Goal: Check status: Check status

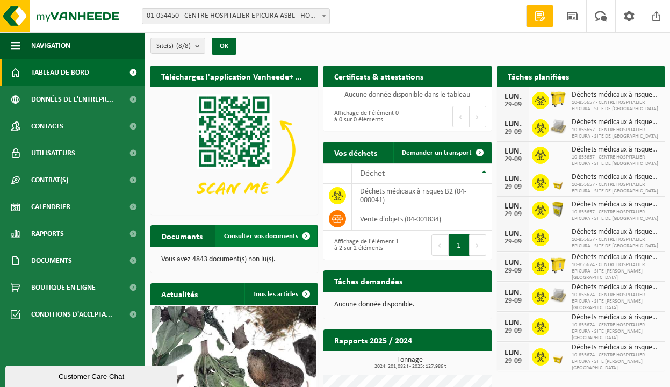
click at [268, 236] on span "Consulter vos documents" at bounding box center [261, 236] width 74 height 7
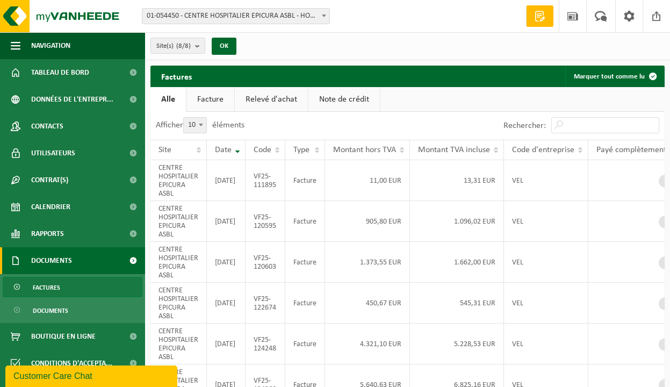
click at [281, 103] on link "Relevé d'achat" at bounding box center [271, 99] width 73 height 25
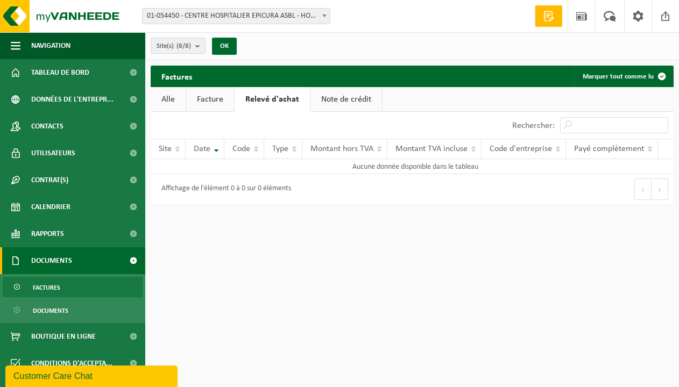
click at [168, 96] on link "Alle" at bounding box center [168, 99] width 35 height 25
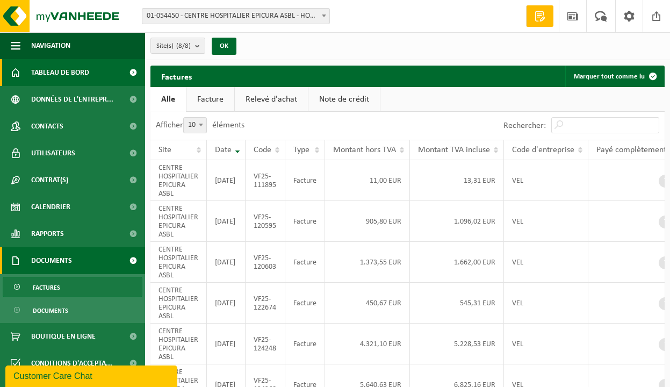
click at [76, 74] on span "Tableau de bord" at bounding box center [60, 72] width 58 height 27
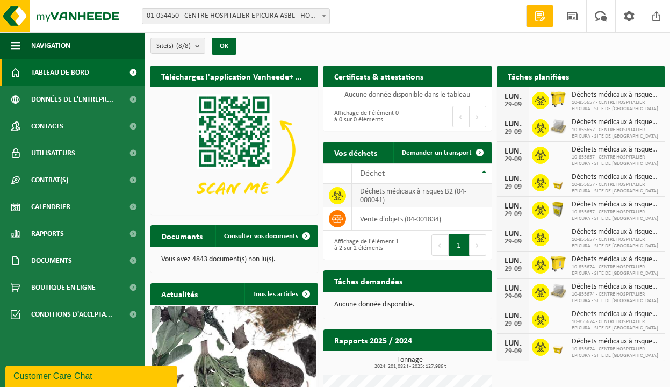
click at [386, 197] on td "déchets médicaux à risques B2 (04-000041)" at bounding box center [421, 196] width 139 height 24
click at [386, 194] on td "déchets médicaux à risques B2 (04-000041)" at bounding box center [421, 196] width 139 height 24
click at [339, 193] on icon at bounding box center [337, 196] width 11 height 10
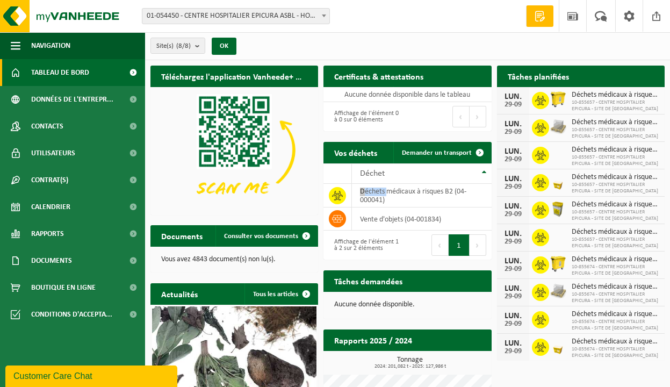
click at [459, 251] on button "1" at bounding box center [459, 245] width 21 height 22
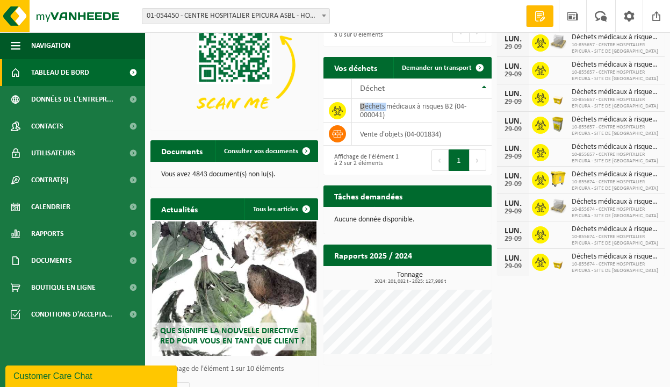
scroll to position [106, 0]
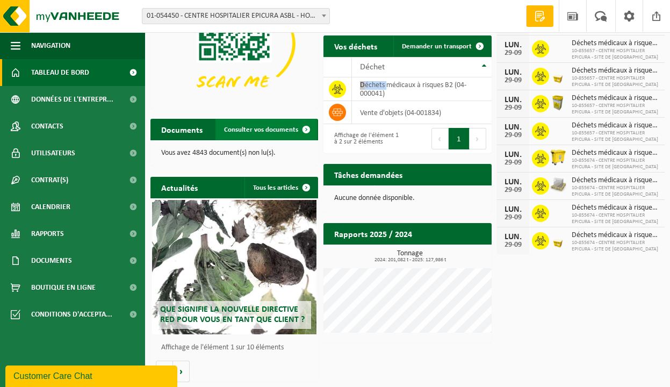
click at [237, 131] on span "Consulter vos documents" at bounding box center [261, 129] width 74 height 7
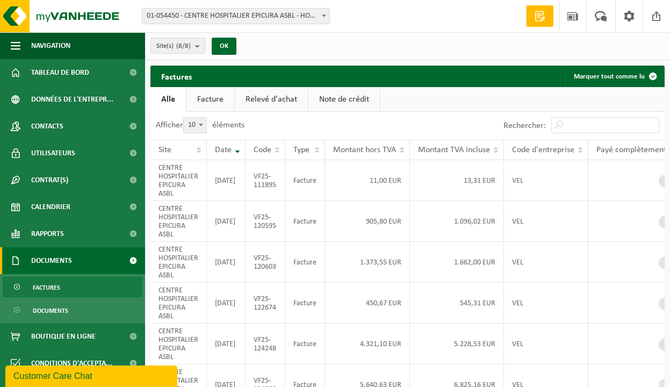
click at [278, 97] on link "Relevé d'achat" at bounding box center [271, 99] width 73 height 25
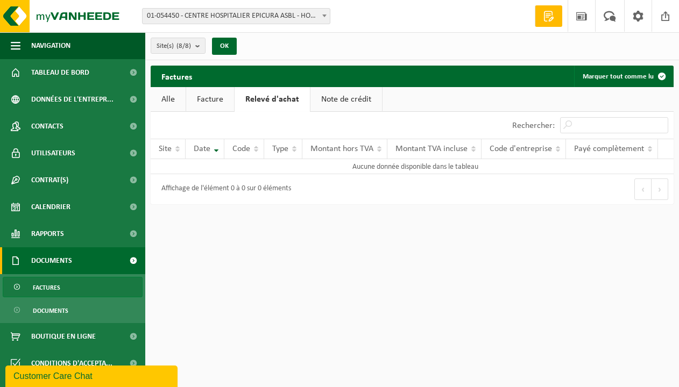
click at [336, 96] on link "Note de crédit" at bounding box center [346, 99] width 72 height 25
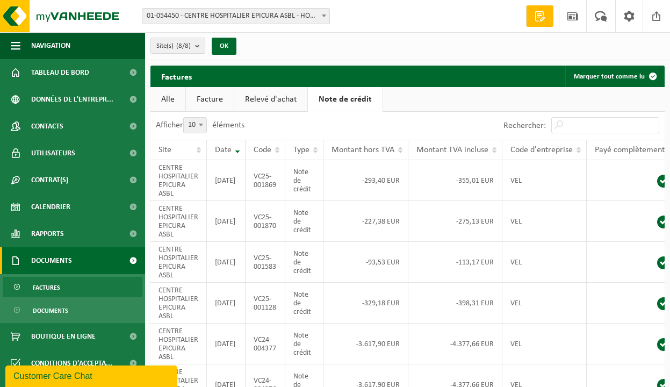
click at [215, 96] on link "Facture" at bounding box center [210, 99] width 48 height 25
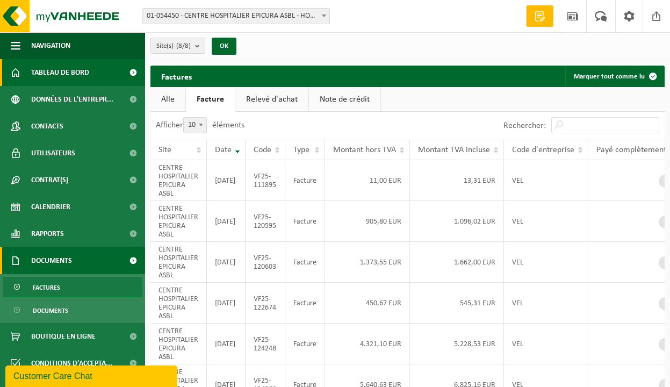
click at [66, 67] on span "Tableau de bord" at bounding box center [60, 72] width 58 height 27
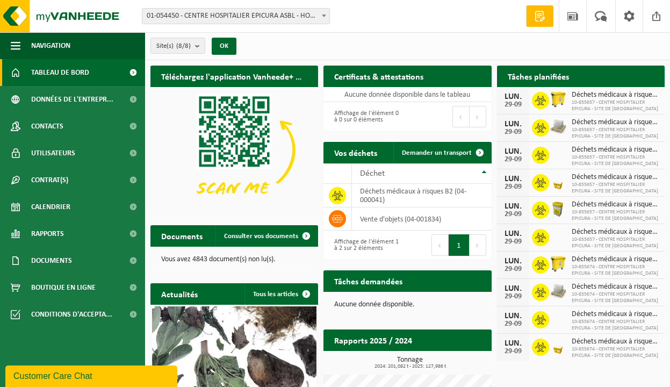
click at [573, 79] on h2 "Tâches planifiées" at bounding box center [538, 76] width 83 height 21
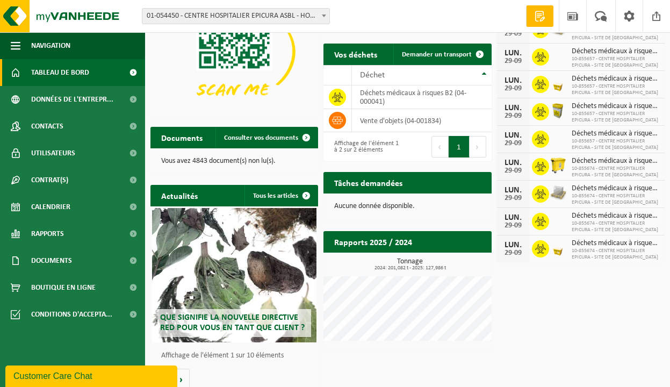
scroll to position [106, 0]
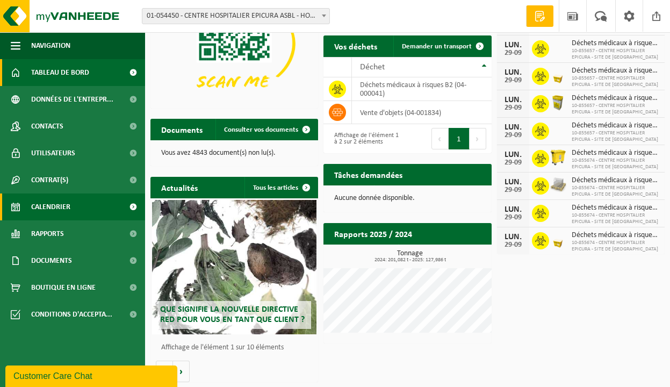
click at [72, 206] on link "Calendrier" at bounding box center [72, 207] width 145 height 27
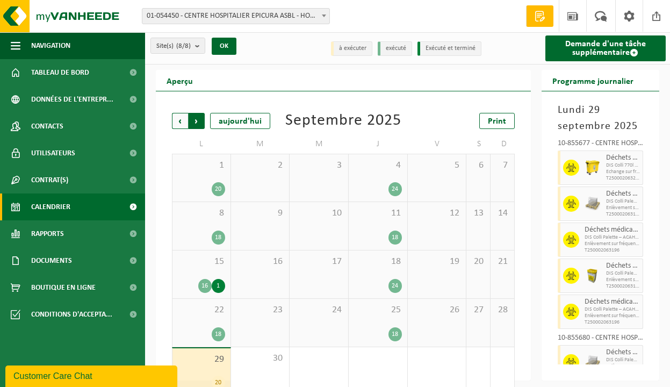
click at [181, 122] on span "Précédent" at bounding box center [180, 121] width 16 height 16
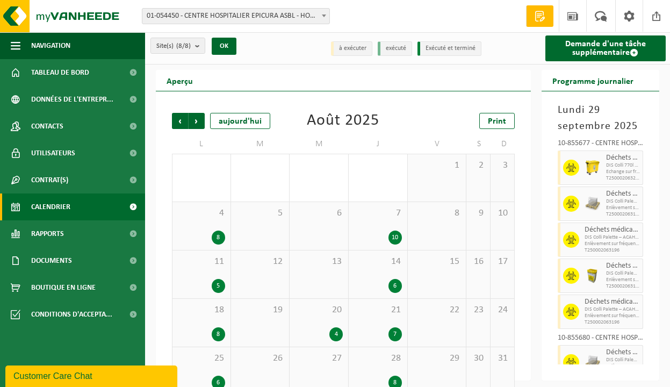
click at [181, 122] on span "Précédent" at bounding box center [180, 121] width 16 height 16
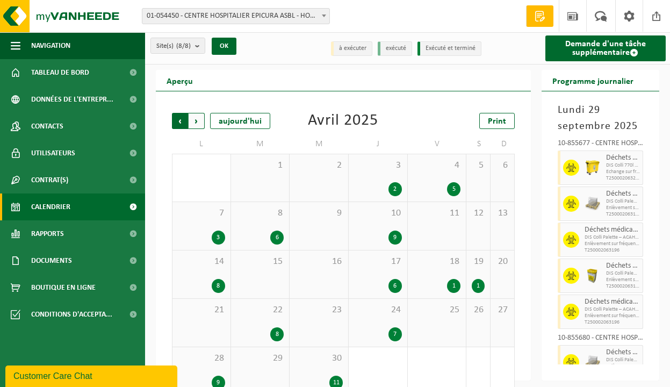
click at [194, 115] on span "Suivant" at bounding box center [197, 121] width 16 height 16
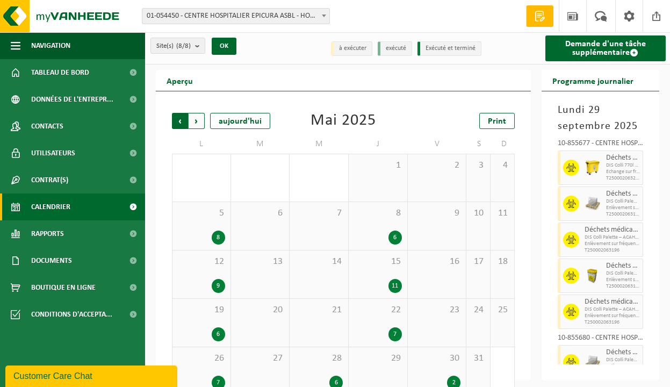
click at [194, 117] on span "Suivant" at bounding box center [197, 121] width 16 height 16
click at [208, 272] on div "11 5" at bounding box center [202, 275] width 58 height 48
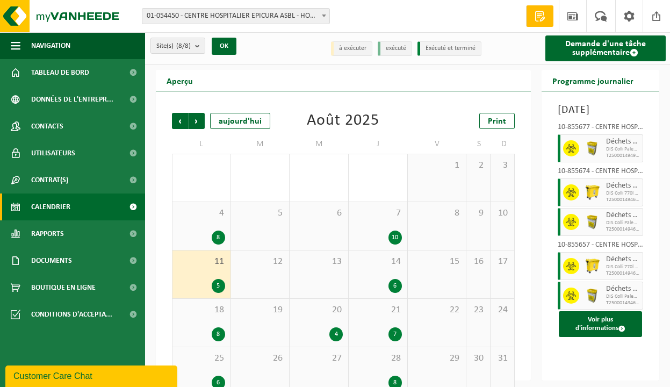
click at [582, 206] on div at bounding box center [593, 193] width 22 height 28
click at [573, 197] on icon at bounding box center [572, 193] width 10 height 10
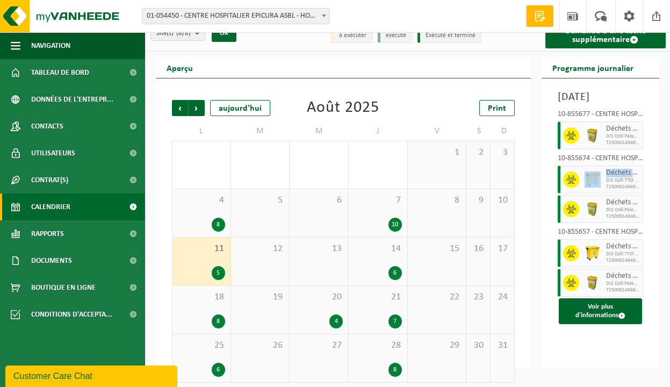
scroll to position [20, 0]
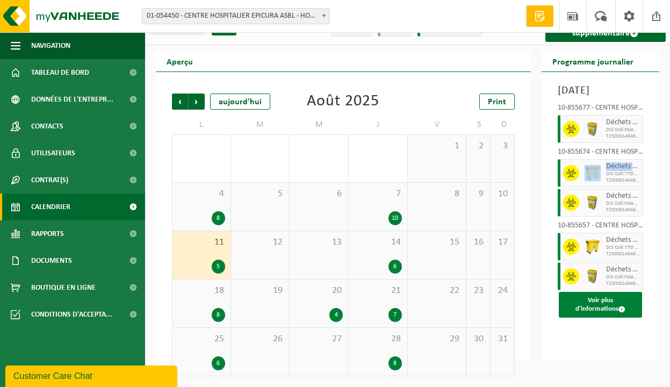
click at [593, 318] on button "Voir plus d'informations" at bounding box center [600, 305] width 83 height 26
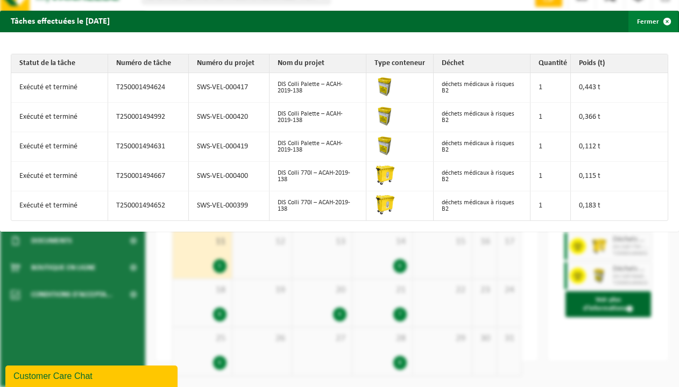
click at [658, 22] on span "button" at bounding box center [667, 22] width 22 height 22
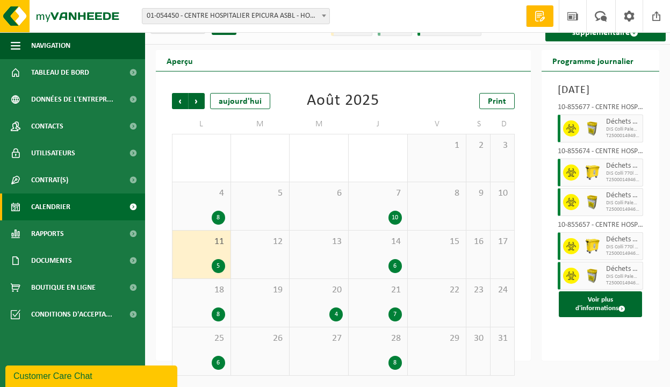
click at [387, 210] on div "7 10" at bounding box center [378, 206] width 59 height 48
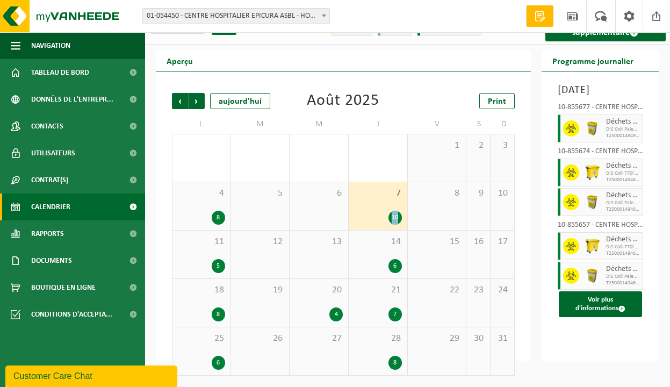
click at [387, 210] on div "7 10" at bounding box center [378, 206] width 59 height 48
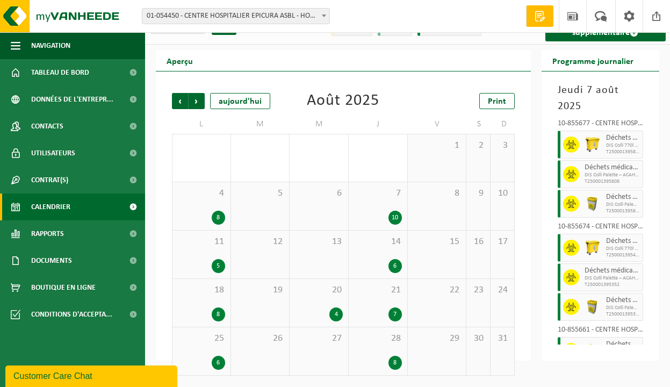
click at [388, 203] on div "7 10" at bounding box center [378, 206] width 59 height 48
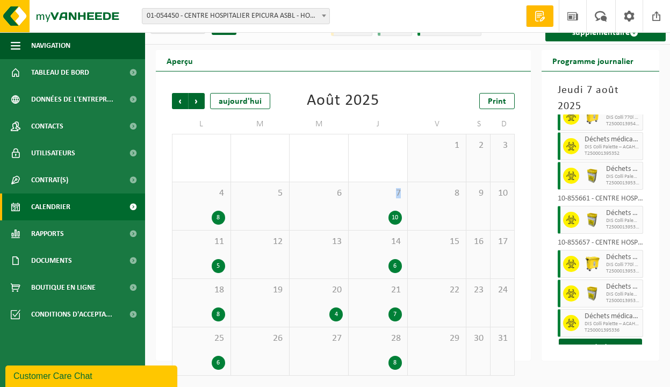
scroll to position [150, 0]
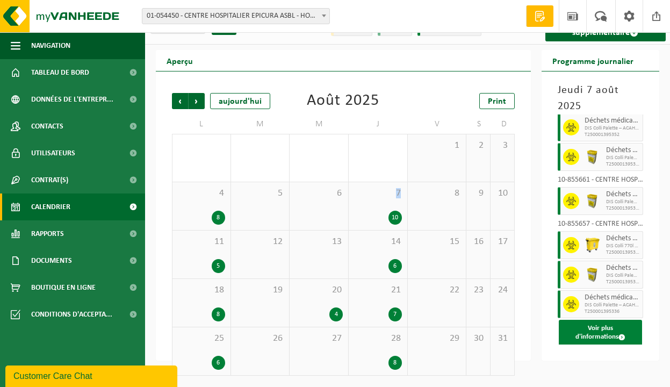
click at [603, 340] on button "Voir plus d'informations" at bounding box center [600, 333] width 83 height 26
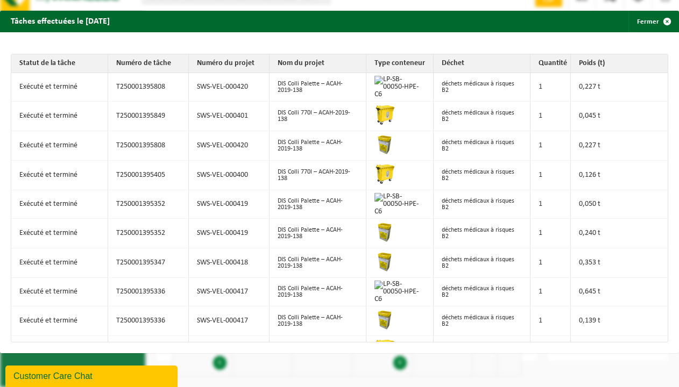
click at [155, 171] on td "T250001395405" at bounding box center [148, 176] width 81 height 30
click at [288, 181] on td "DIS Colli 770l – ACAH-2019-138" at bounding box center [317, 176] width 97 height 30
click at [141, 180] on td "T250001395405" at bounding box center [148, 176] width 81 height 30
click at [510, 177] on td "déchets médicaux à risques B2" at bounding box center [481, 176] width 97 height 30
drag, startPoint x: 438, startPoint y: 352, endPoint x: 448, endPoint y: 347, distance: 11.3
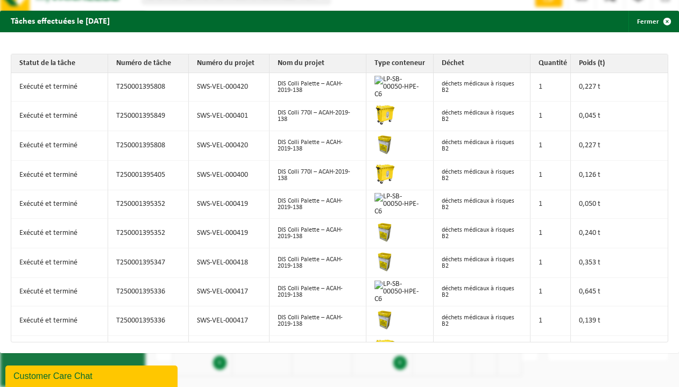
click at [439, 351] on div "Statut de la tâche Numéro de tâche Numéro du projet Nom du projet Type conteneu…" at bounding box center [339, 192] width 679 height 321
click at [148, 172] on td "T250001395405" at bounding box center [148, 176] width 81 height 30
click at [162, 180] on td "T250001395405" at bounding box center [148, 176] width 81 height 30
click at [659, 21] on span "button" at bounding box center [667, 22] width 22 height 22
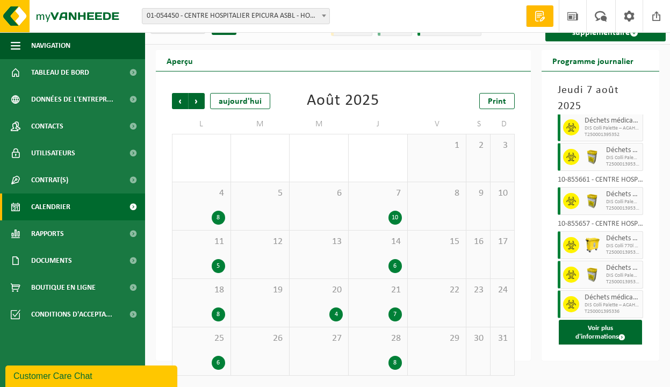
click at [209, 214] on div "8" at bounding box center [201, 218] width 47 height 14
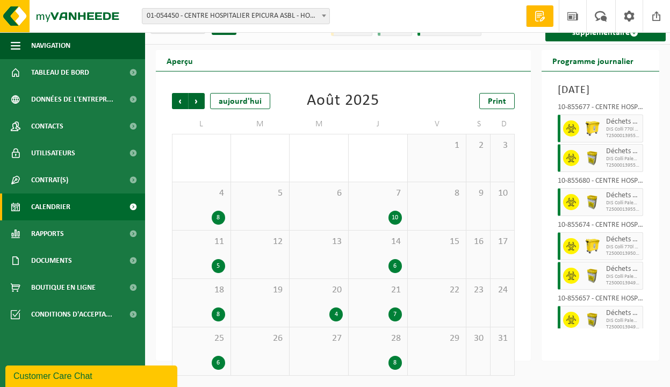
click at [209, 203] on div "4 8" at bounding box center [202, 206] width 58 height 48
click at [193, 215] on div "8" at bounding box center [201, 218] width 47 height 14
click at [219, 220] on div "8" at bounding box center [218, 218] width 13 height 14
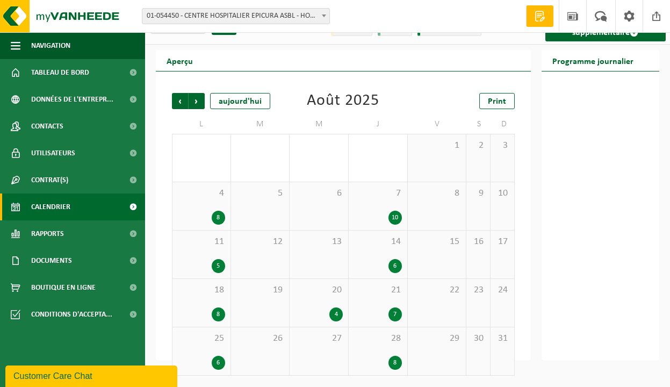
click at [212, 199] on span "4" at bounding box center [201, 194] width 47 height 12
click at [211, 199] on span "4" at bounding box center [201, 194] width 47 height 12
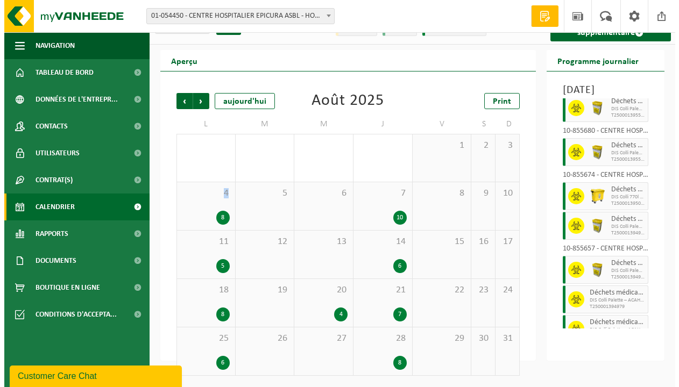
scroll to position [91, 0]
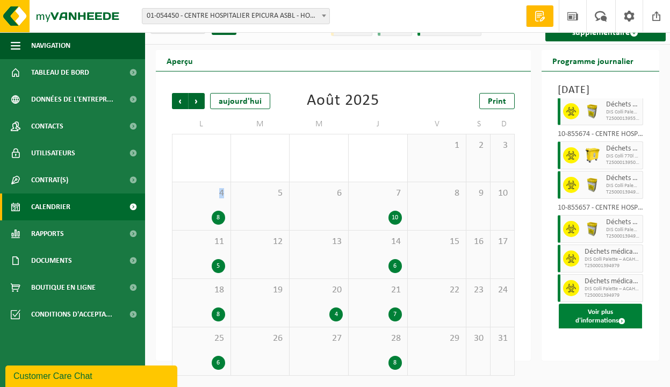
click at [611, 330] on button "Voir plus d'informations" at bounding box center [600, 317] width 83 height 26
